Goal: Information Seeking & Learning: Learn about a topic

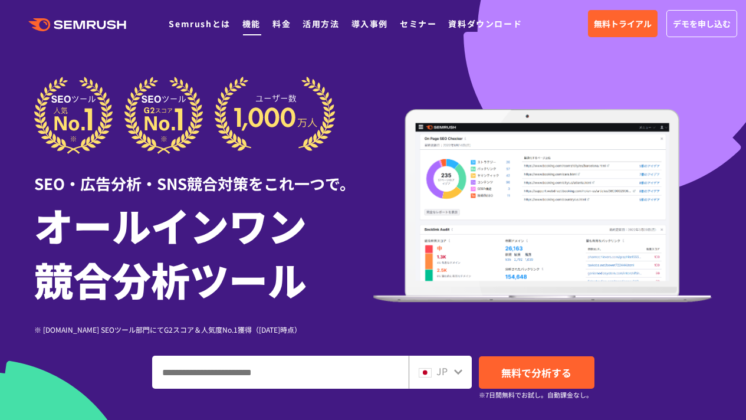
click at [256, 25] on link "機能" at bounding box center [251, 24] width 18 height 12
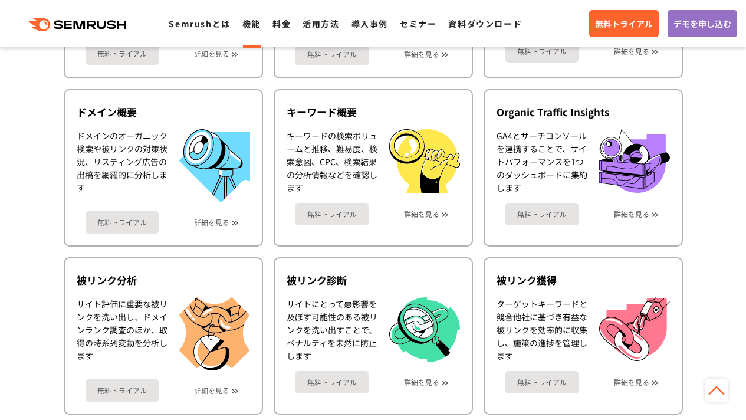
scroll to position [480, 0]
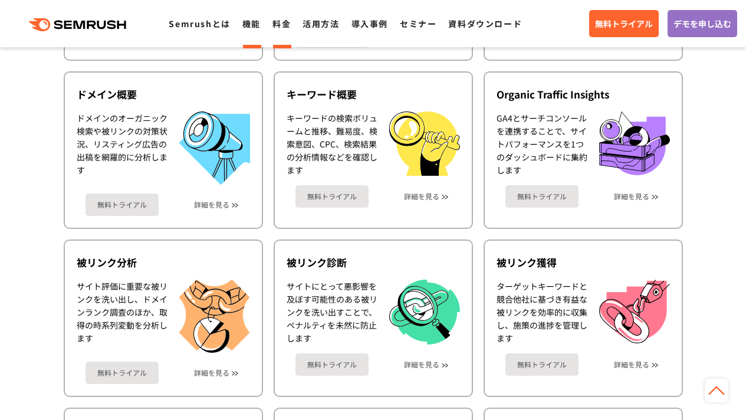
click at [279, 24] on link "料金" at bounding box center [281, 24] width 18 height 12
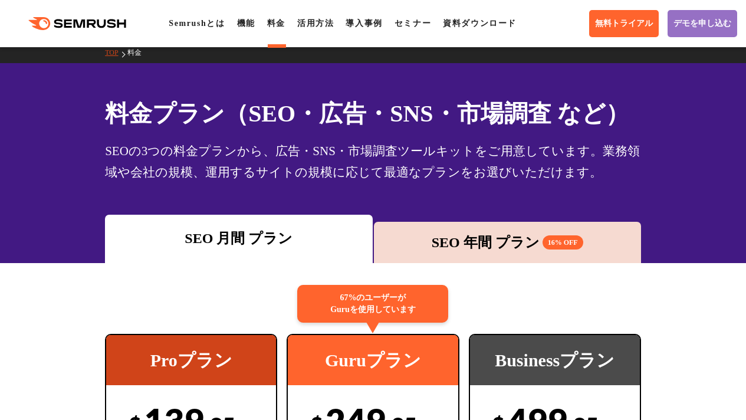
scroll to position [236, 0]
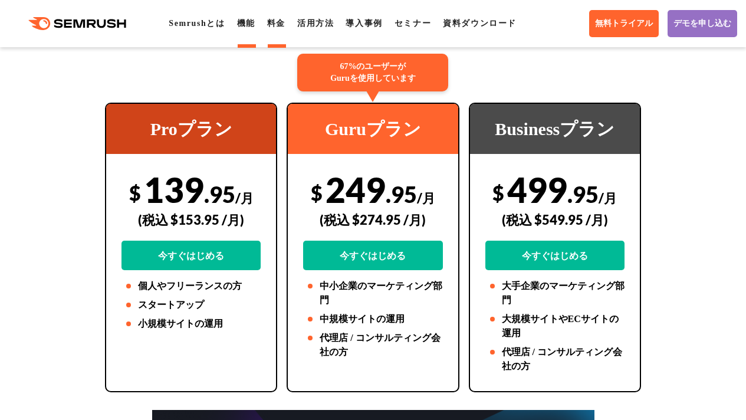
click at [251, 19] on link "機能" at bounding box center [246, 23] width 18 height 9
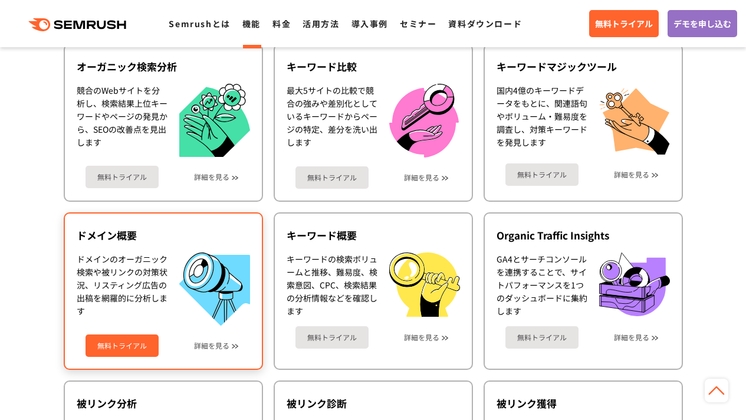
scroll to position [471, 0]
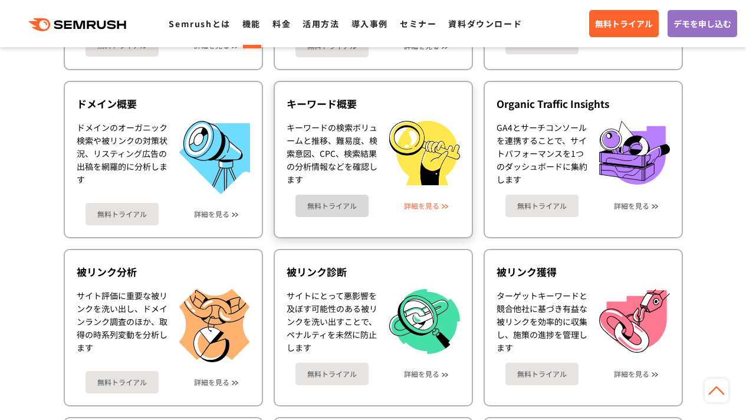
click at [419, 210] on link "詳細を見る" at bounding box center [421, 206] width 35 height 8
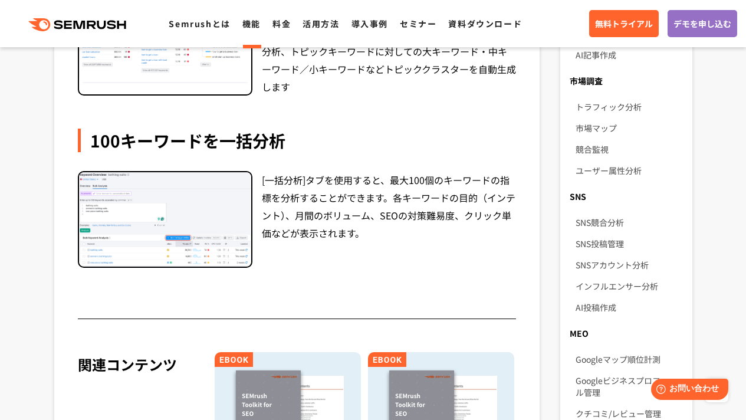
scroll to position [731, 0]
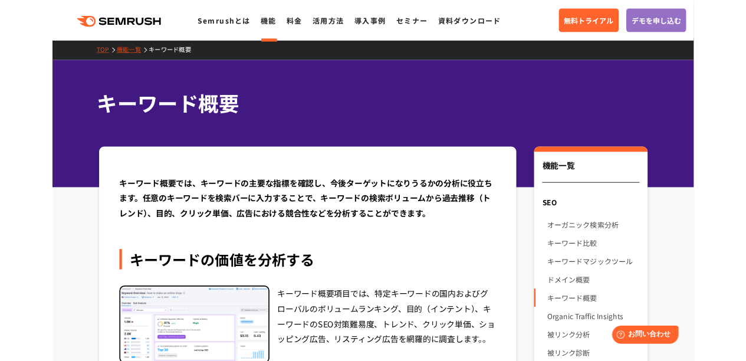
scroll to position [5, 0]
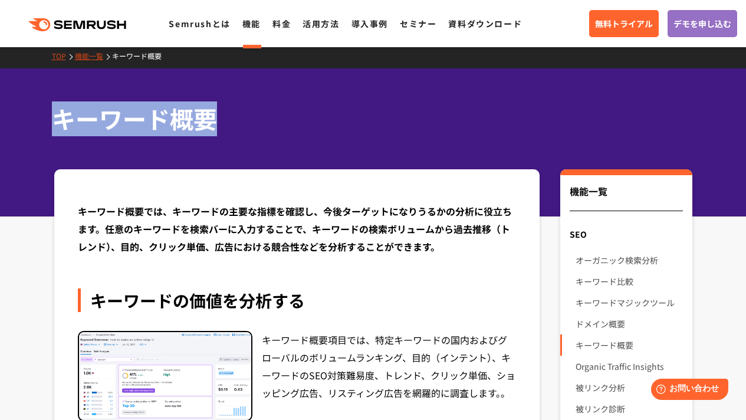
drag, startPoint x: 48, startPoint y: 116, endPoint x: 256, endPoint y: 116, distance: 208.1
click at [256, 116] on div "キーワード概要" at bounding box center [373, 142] width 746 height 148
